Goal: Task Accomplishment & Management: Manage account settings

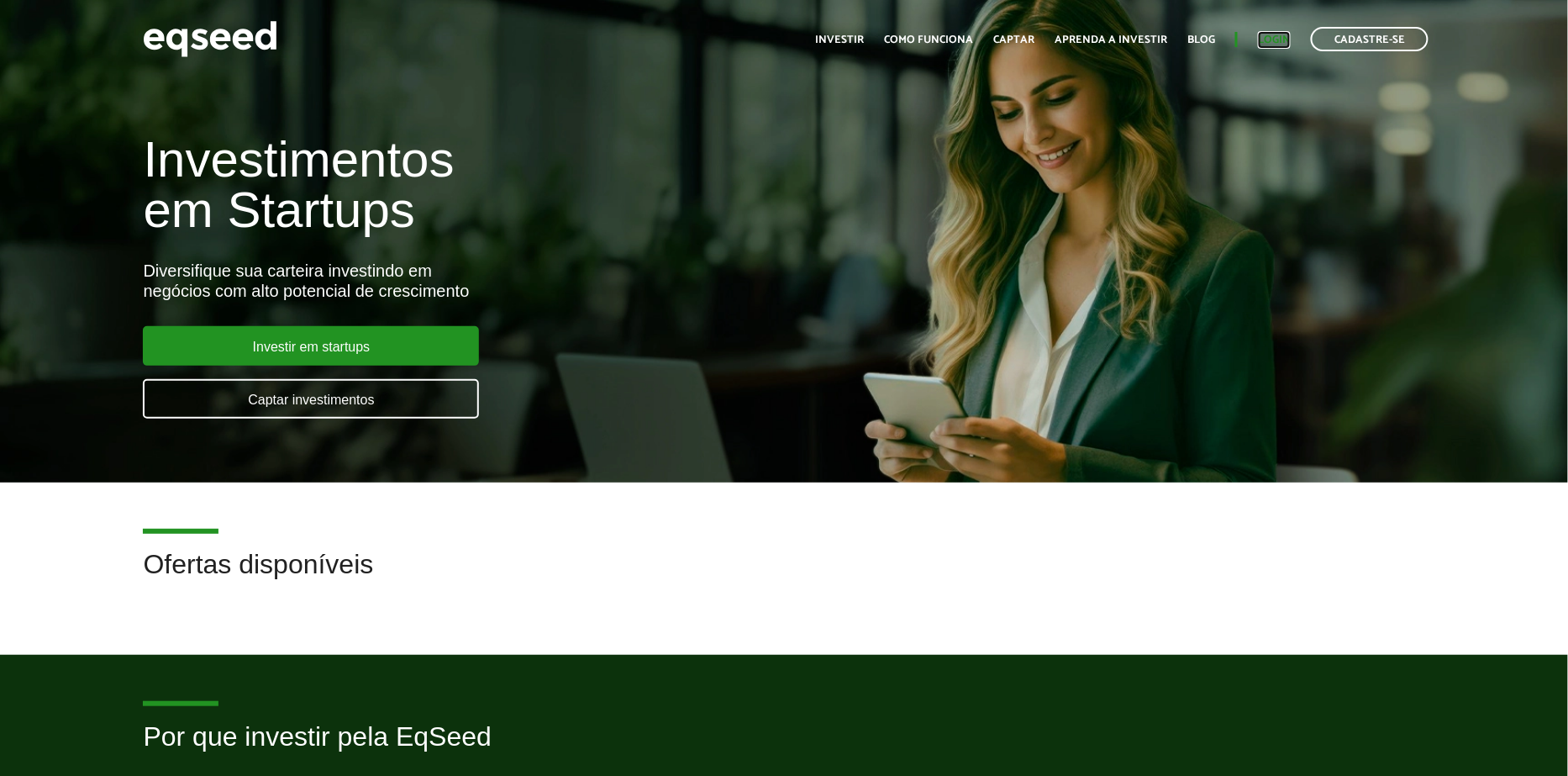
click at [1271, 37] on link "Login" at bounding box center [1275, 40] width 33 height 11
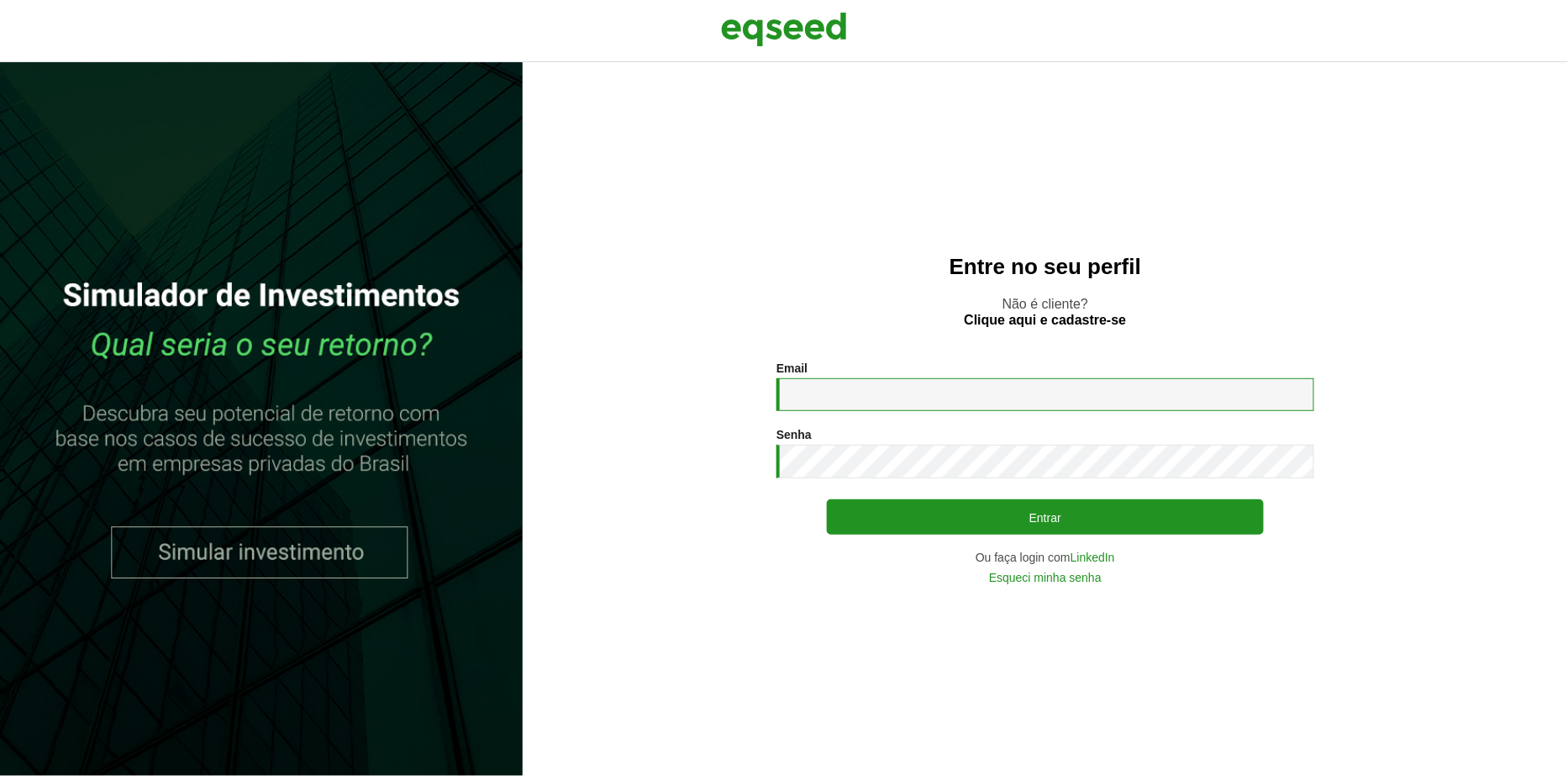
click at [851, 400] on input "Email *" at bounding box center [1045, 394] width 538 height 33
type input "**********"
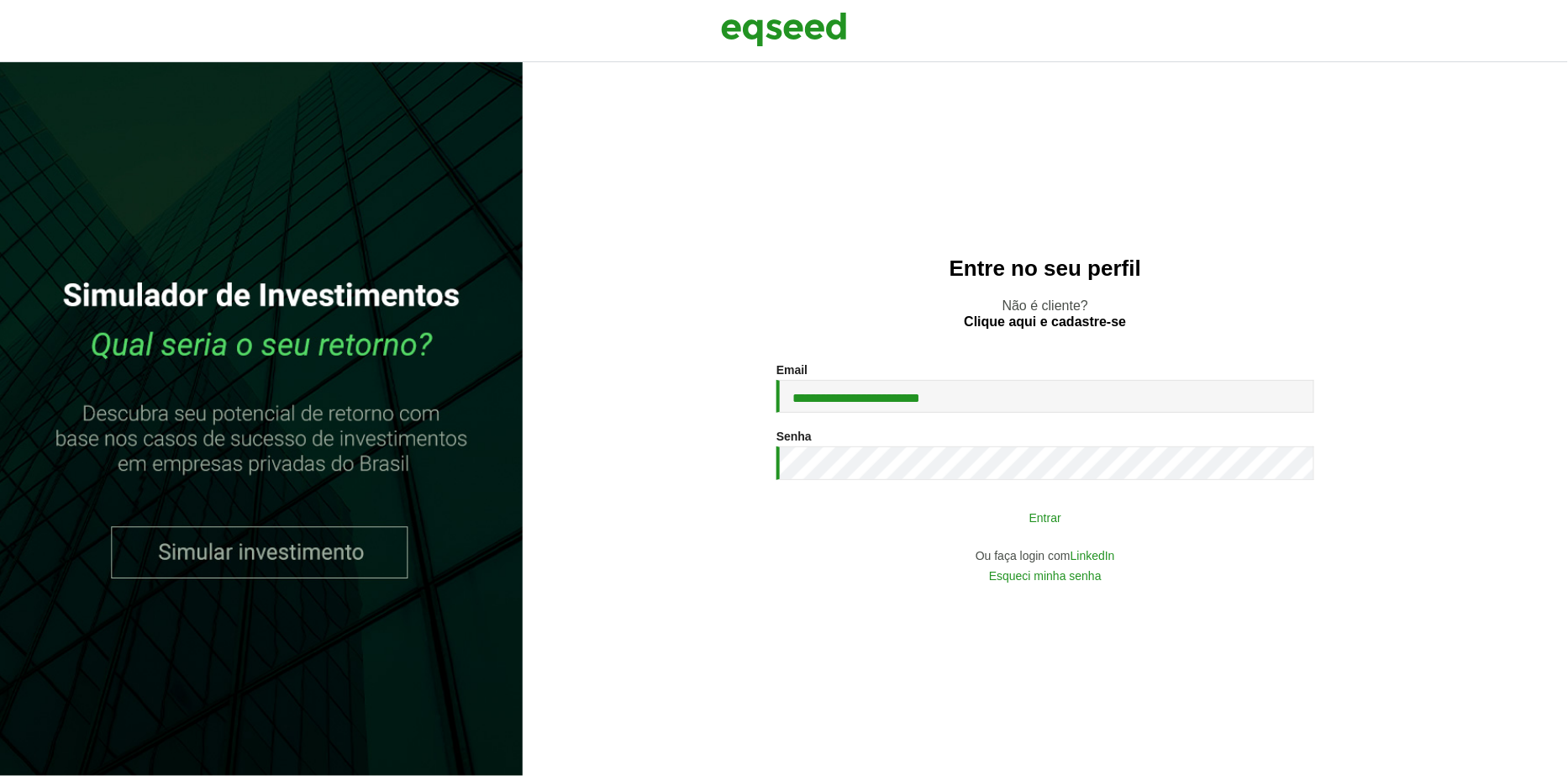
click at [949, 508] on button "Entrar" at bounding box center [1045, 517] width 437 height 32
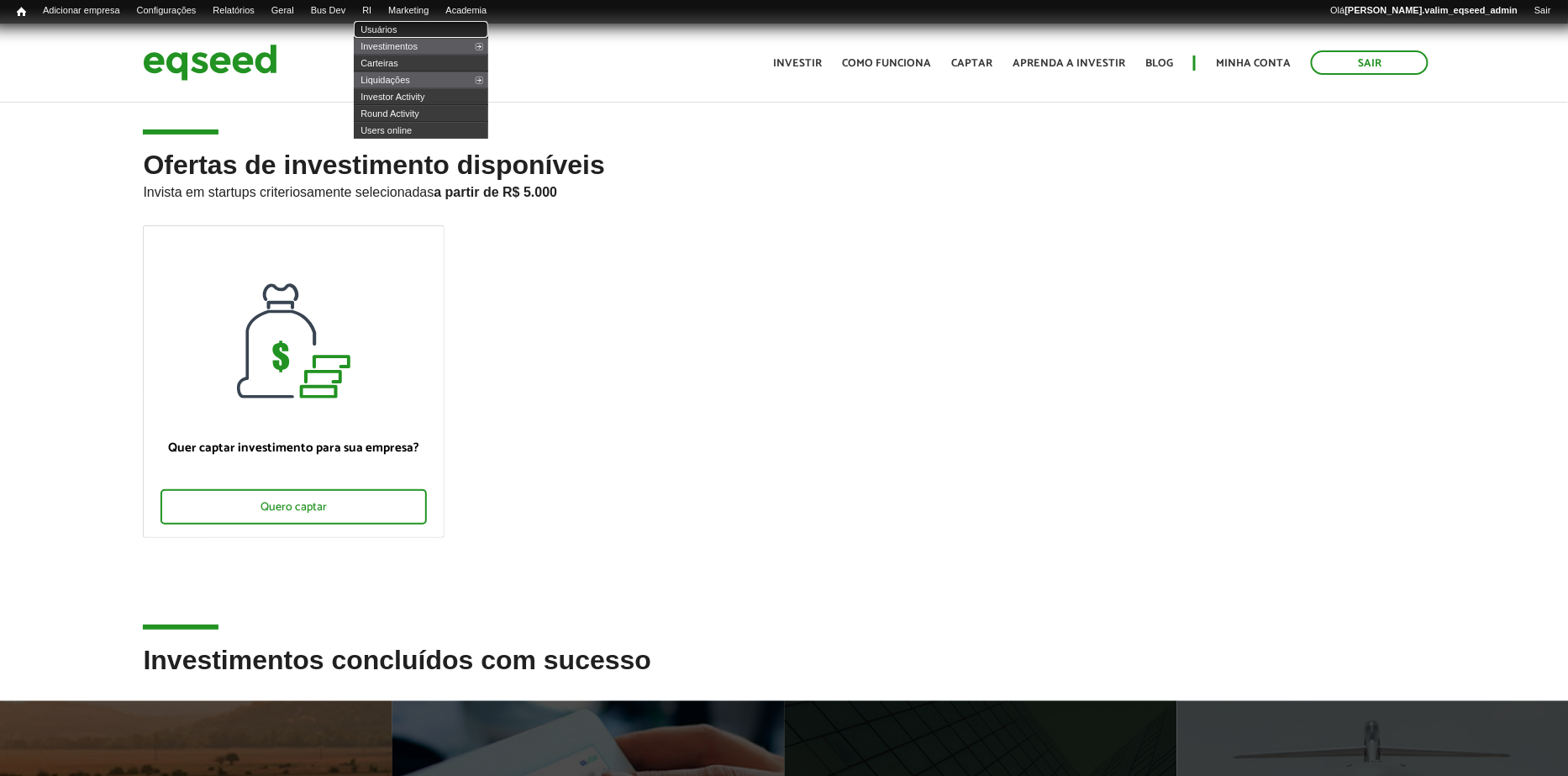
click at [393, 28] on link "Usuários" at bounding box center [421, 29] width 135 height 17
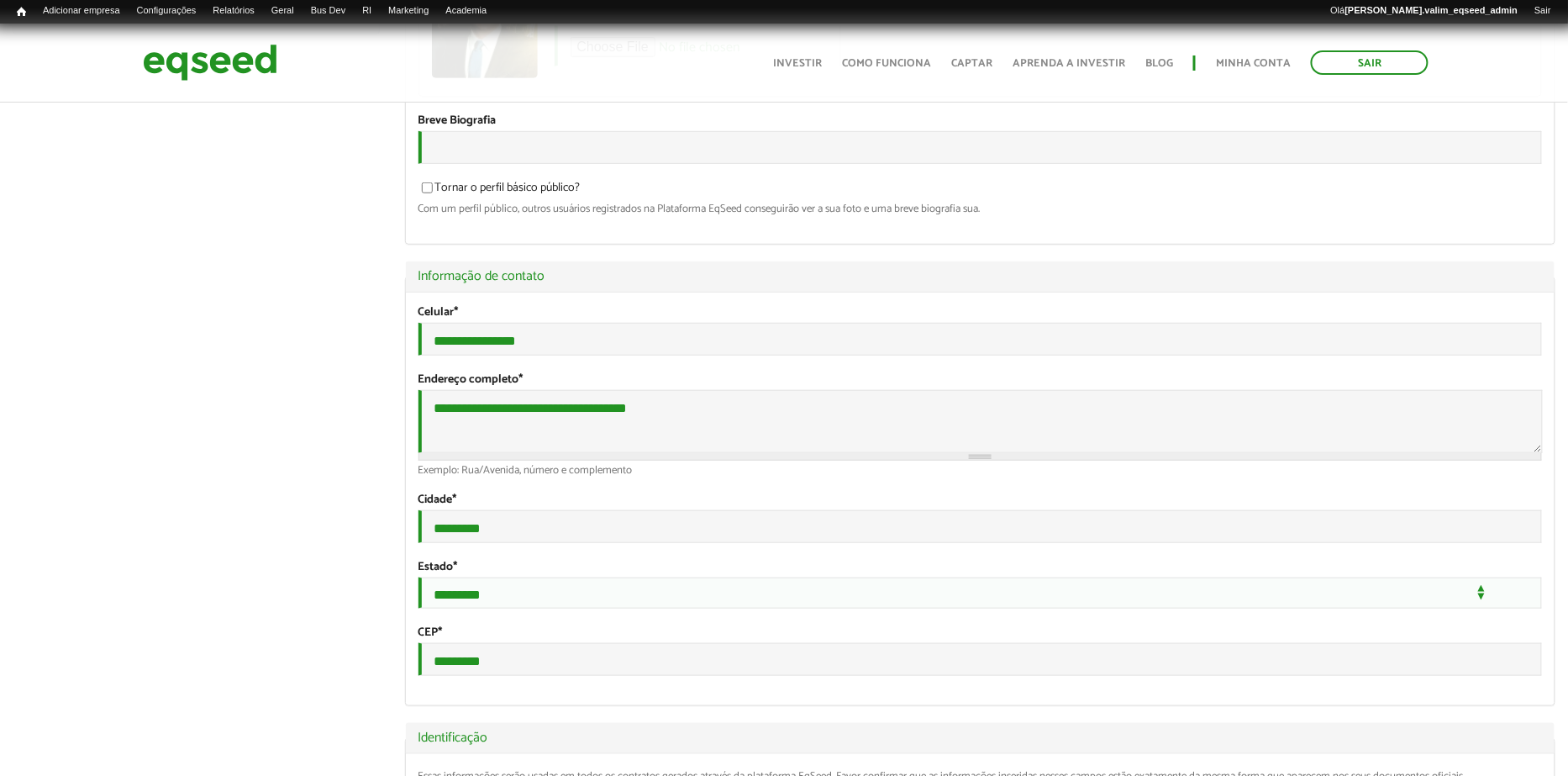
scroll to position [341, 0]
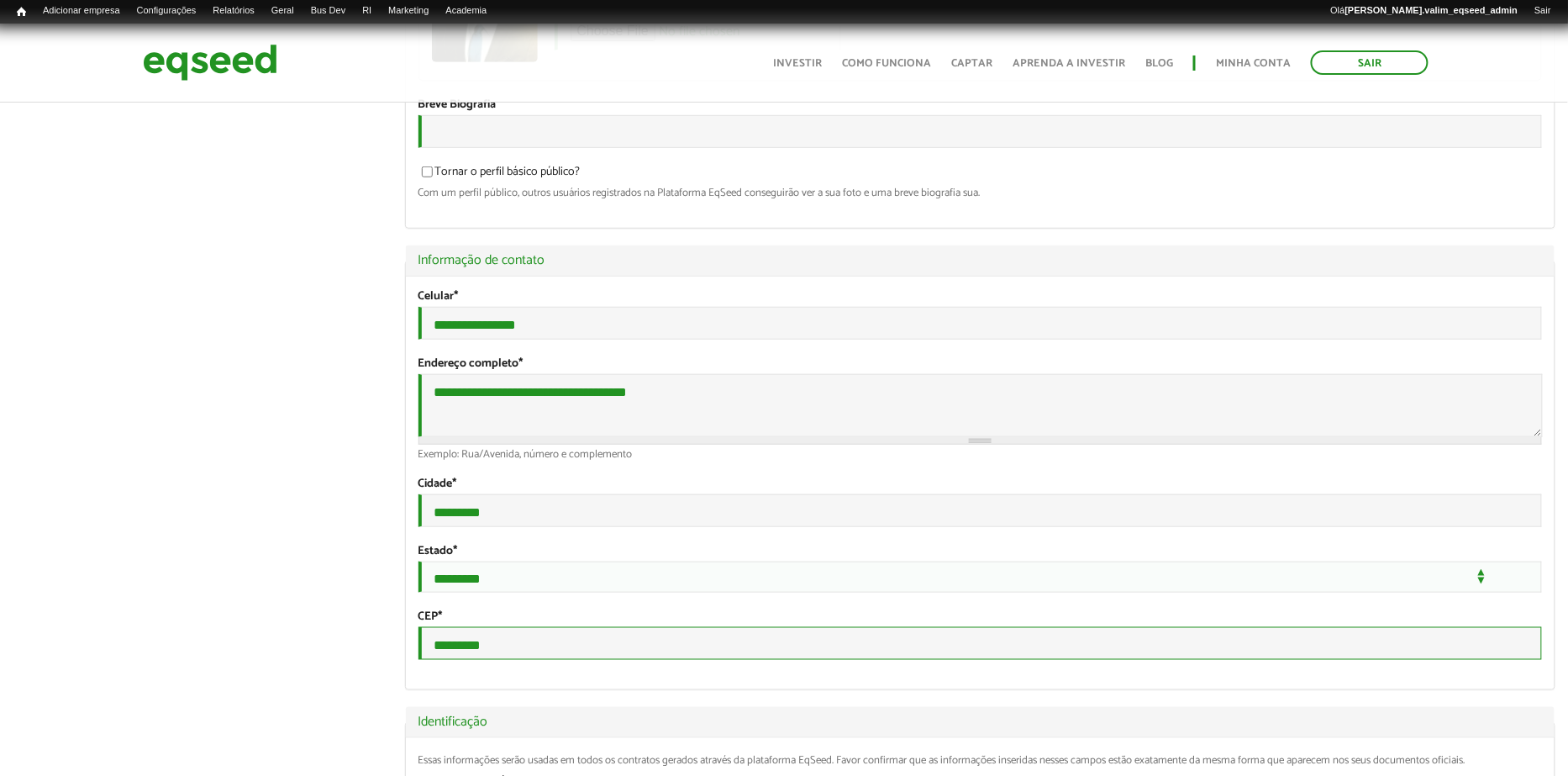
drag, startPoint x: 500, startPoint y: 678, endPoint x: 396, endPoint y: 656, distance: 106.3
